Goal: Transaction & Acquisition: Purchase product/service

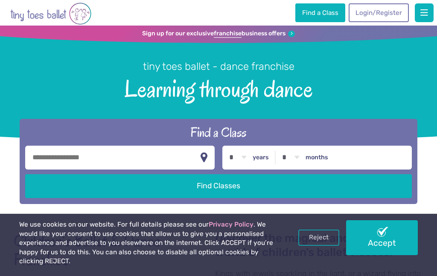
click at [422, 15] on span "button" at bounding box center [424, 13] width 8 height 9
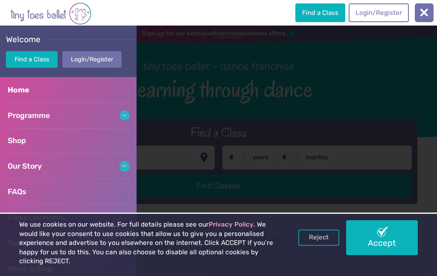
click at [319, 245] on link "Reject" at bounding box center [318, 238] width 41 height 16
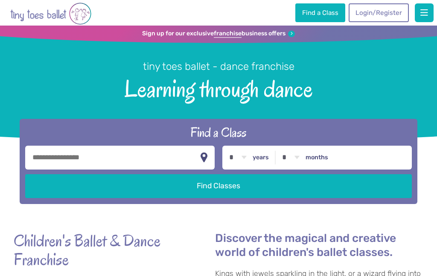
click at [423, 20] on button "button" at bounding box center [423, 12] width 19 height 19
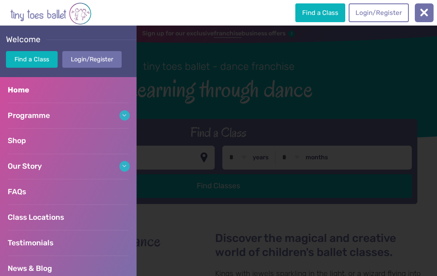
click at [47, 142] on link "Shop" at bounding box center [68, 141] width 136 height 26
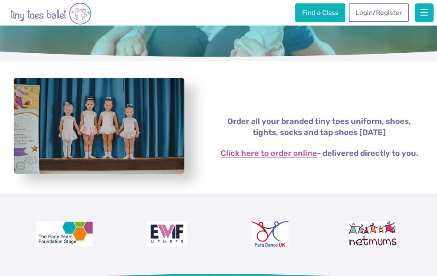
scroll to position [84, 0]
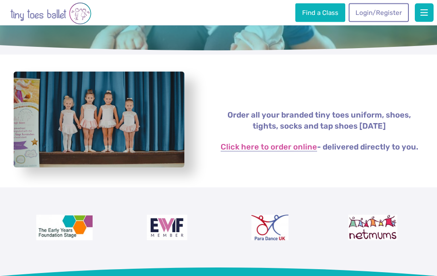
click at [287, 145] on link "Click here to order online" at bounding box center [268, 148] width 96 height 9
